Goal: Task Accomplishment & Management: Use online tool/utility

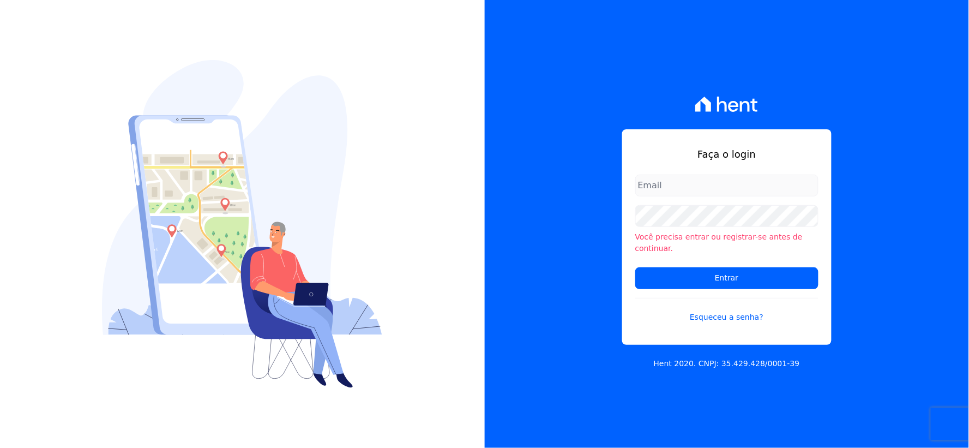
click at [686, 195] on input "email" at bounding box center [726, 186] width 183 height 22
type input "rh@cesariengenharia.com.br"
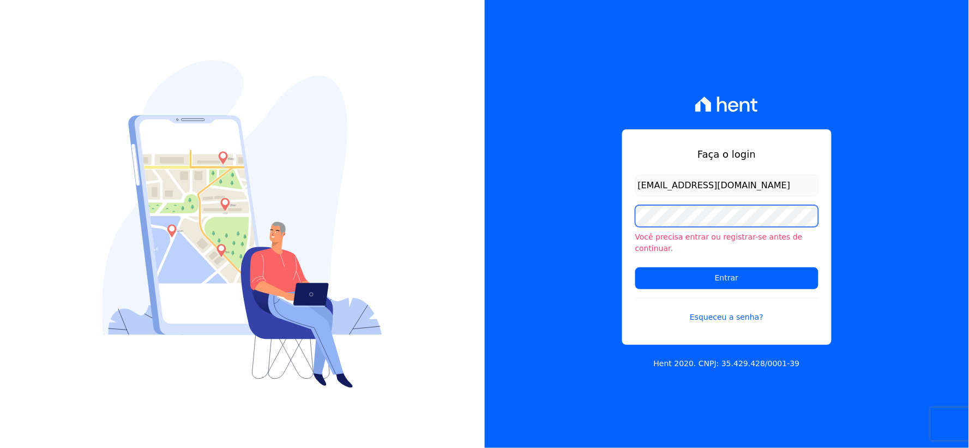
click at [544, 225] on div "Faça o login rh@cesariengenharia.com.br Você precisa entrar ou registrar-se ant…" at bounding box center [727, 224] width 485 height 448
click at [635, 267] on input "Entrar" at bounding box center [726, 278] width 183 height 22
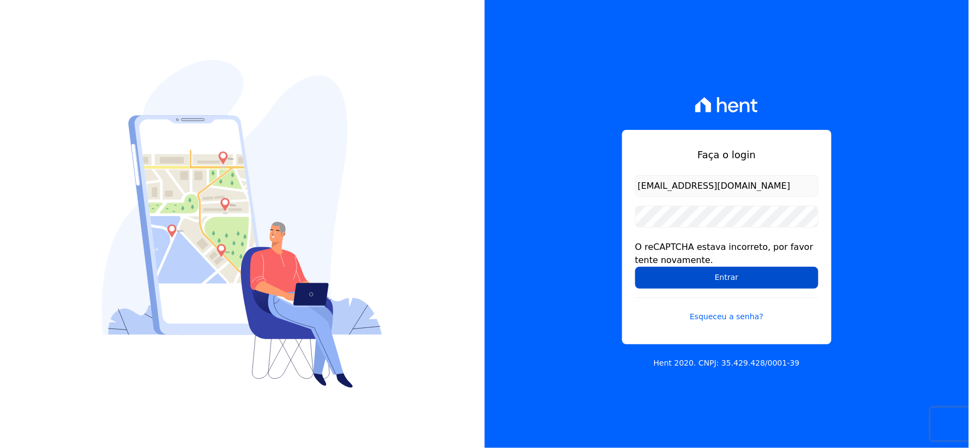
click at [657, 283] on input "Entrar" at bounding box center [726, 278] width 183 height 22
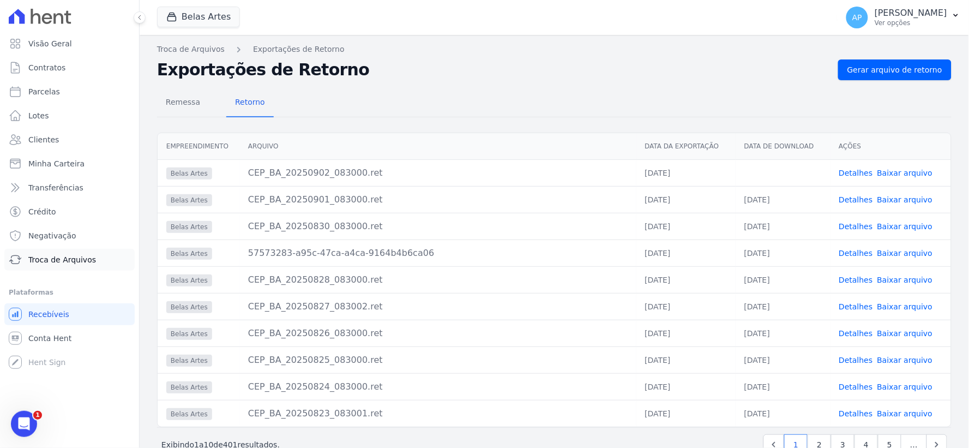
click at [46, 268] on link "Troca de Arquivos" at bounding box center [69, 260] width 130 height 22
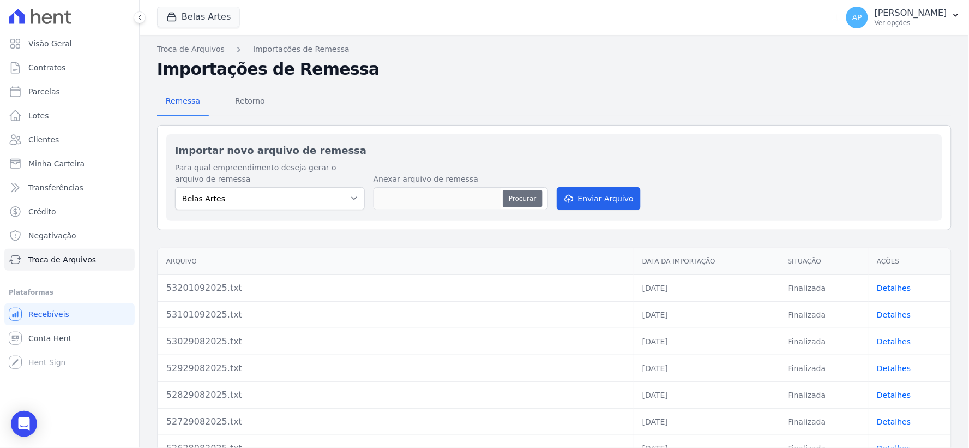
click at [514, 197] on button "Procurar" at bounding box center [522, 198] width 39 height 17
type input "53302092025.txt"
click at [563, 197] on icon "submit" at bounding box center [568, 198] width 11 height 9
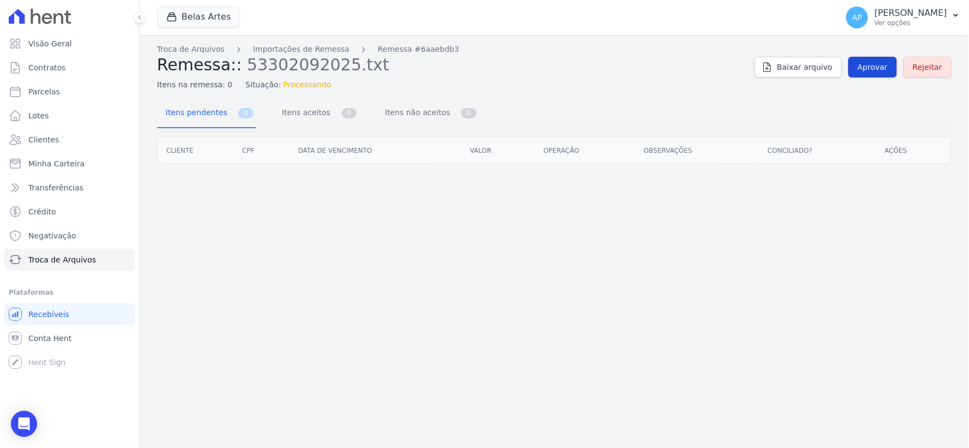
click at [884, 63] on span "Aprovar" at bounding box center [873, 67] width 30 height 11
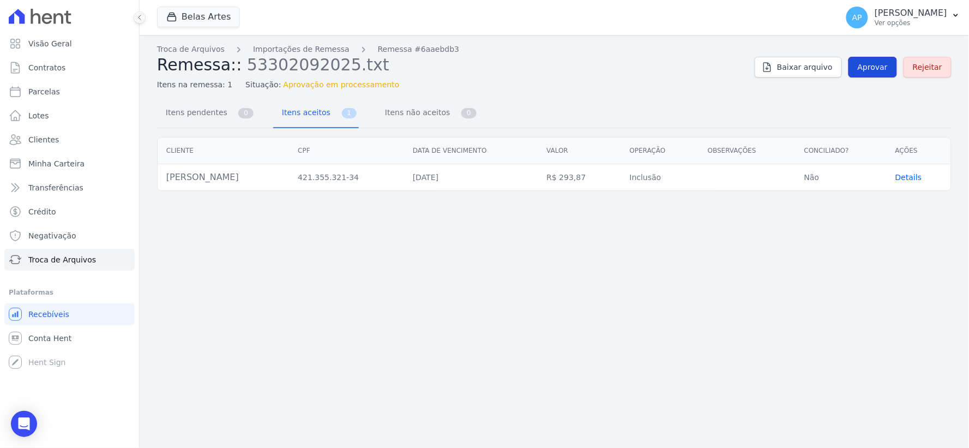
click at [868, 59] on link "Aprovar" at bounding box center [873, 67] width 49 height 21
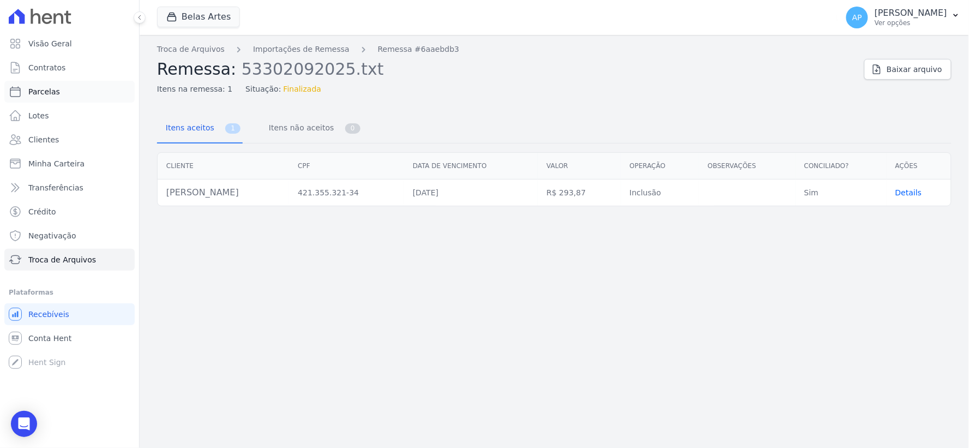
click at [55, 89] on span "Parcelas" at bounding box center [44, 91] width 32 height 11
select select
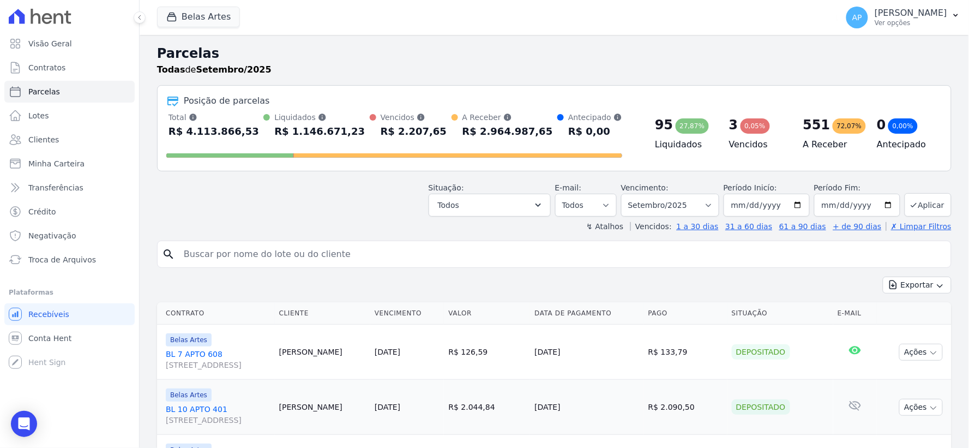
click at [347, 260] on input "search" at bounding box center [562, 254] width 770 height 22
type input "tania ma"
select select
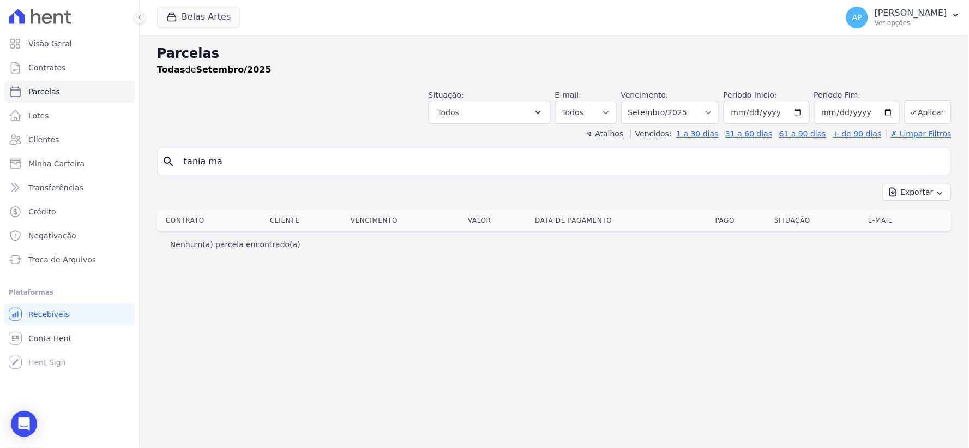
click at [258, 161] on input "tania ma" at bounding box center [562, 162] width 770 height 22
type input "tania"
select select
click at [676, 111] on select "Filtrar por período ──────── Todos os meses Setembro/2022 Outubro/2022 Novembro…" at bounding box center [670, 112] width 98 height 23
select select "08/2025"
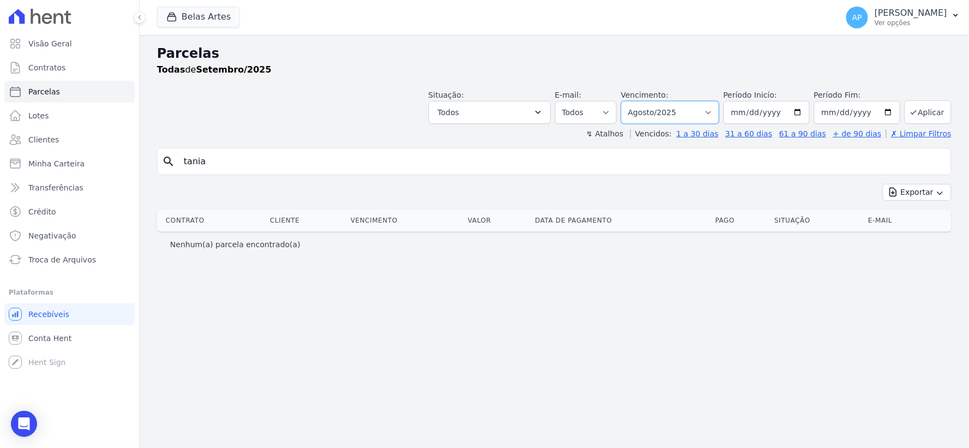
click at [637, 101] on select "Filtrar por período ──────── Todos os meses Setembro/2022 Outubro/2022 Novembro…" at bounding box center [670, 112] width 98 height 23
select select
click at [257, 164] on input "tania" at bounding box center [562, 162] width 770 height 22
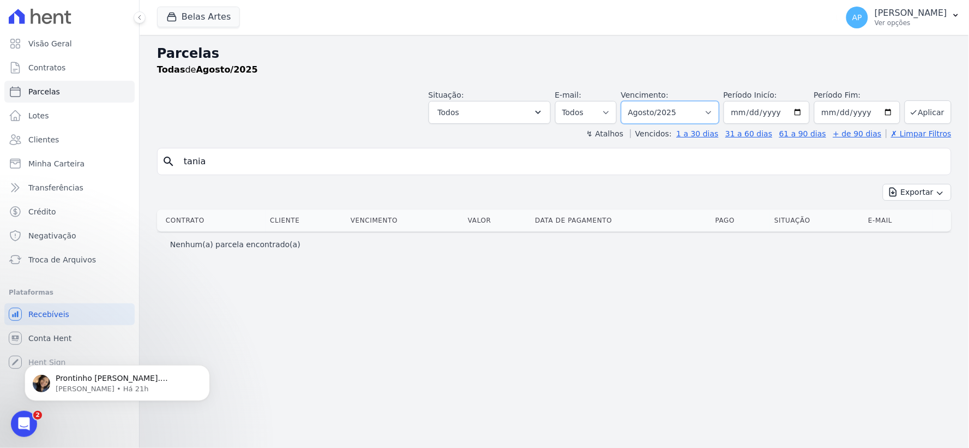
click at [695, 110] on select "[GEOGRAPHIC_DATA] por período ──────── Todos os meses Setembro/2022 Outubro/202…" at bounding box center [670, 112] width 98 height 23
click at [637, 101] on select "[GEOGRAPHIC_DATA] por período ──────── Todos os meses Setembro/2022 Outubro/202…" at bounding box center [670, 112] width 98 height 23
drag, startPoint x: 226, startPoint y: 155, endPoint x: 140, endPoint y: 177, distance: 88.9
click at [147, 172] on div "Parcelas Todas de Agosto/2025 Situação: Agendado Em Aberto Pago Processando Can…" at bounding box center [555, 241] width 830 height 413
paste input "Tânia Mar"
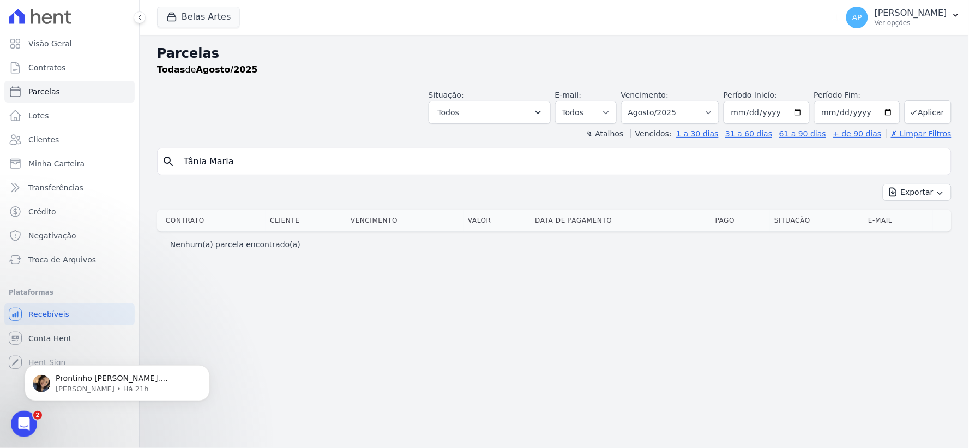
type input "Tânia Maria"
select select
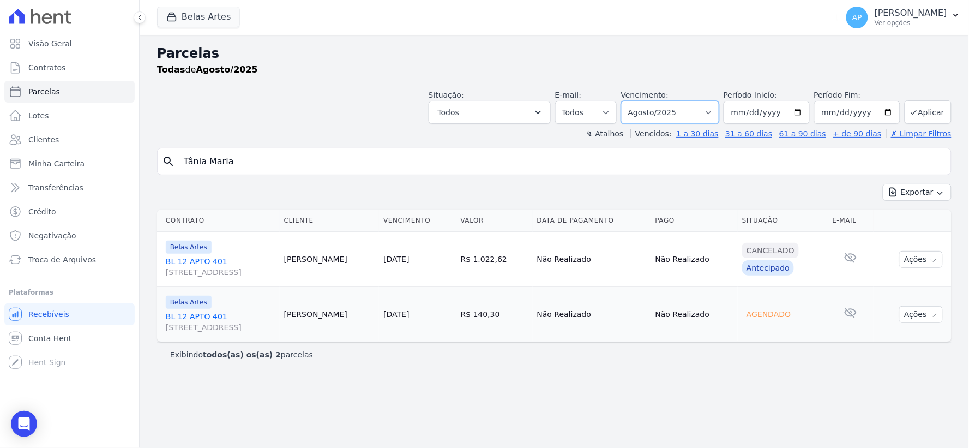
click at [701, 112] on select "Filtrar por período ──────── Todos os meses Setembro/2022 Outubro/2022 Novembro…" at bounding box center [670, 112] width 98 height 23
select select "09/2025"
click at [637, 101] on select "Filtrar por período ──────── Todos os meses Setembro/2022 Outubro/2022 Novembro…" at bounding box center [670, 112] width 98 height 23
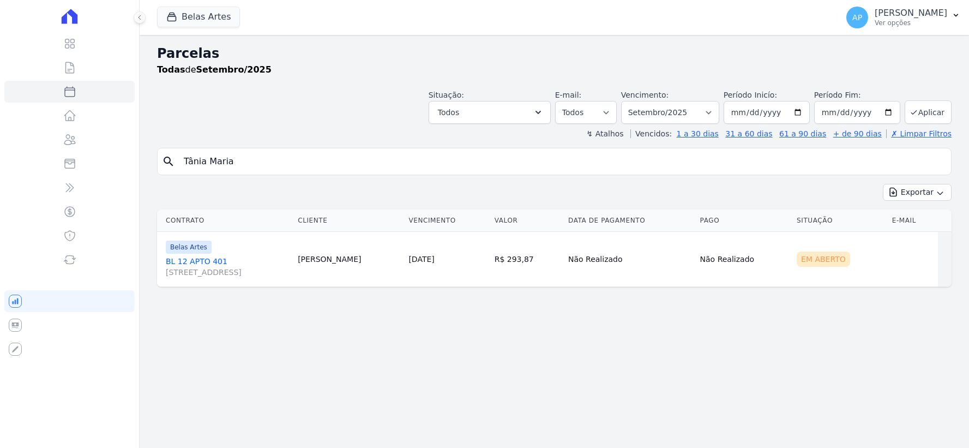
select select
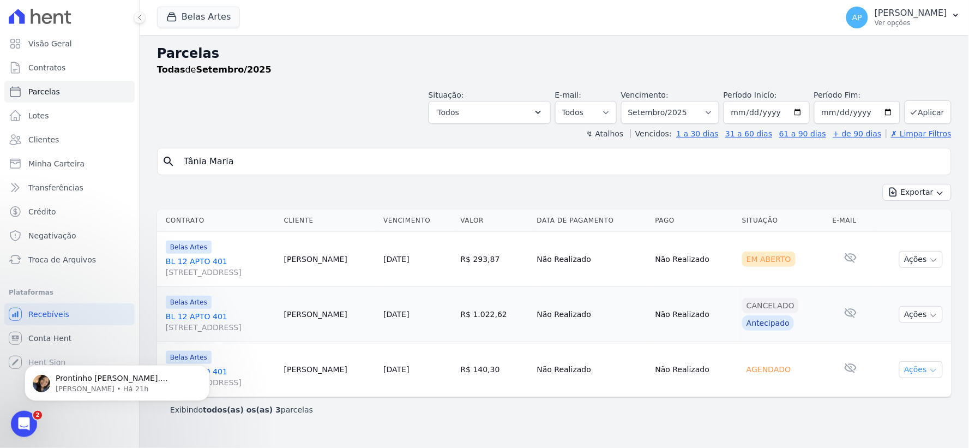
click at [924, 370] on button "Ações" at bounding box center [921, 369] width 44 height 17
click at [911, 255] on button "Ações" at bounding box center [921, 259] width 44 height 17
click at [900, 280] on link "Ver boleto" at bounding box center [916, 284] width 105 height 20
